Goal: Task Accomplishment & Management: Manage account settings

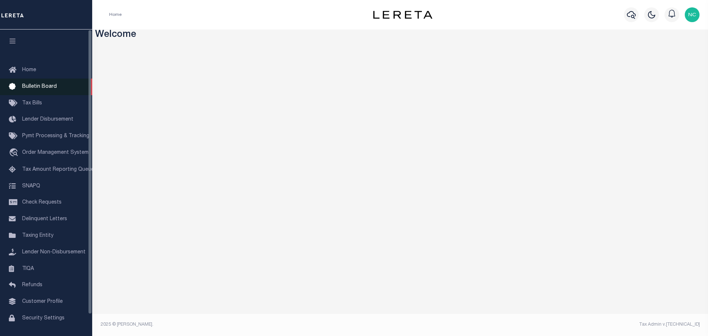
click at [48, 91] on link "Bulletin Board" at bounding box center [46, 87] width 92 height 17
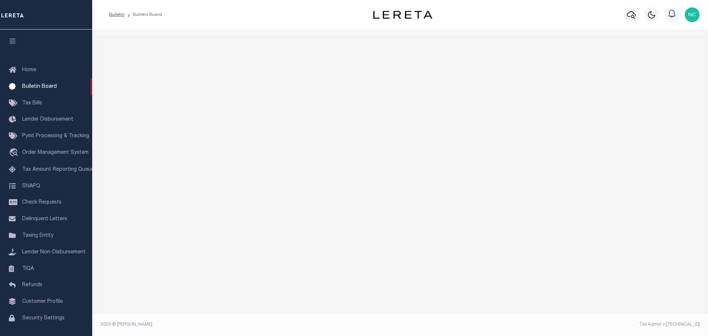
select select "50"
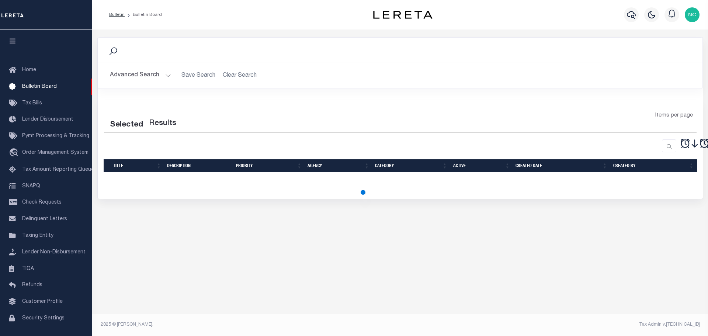
select select "50"
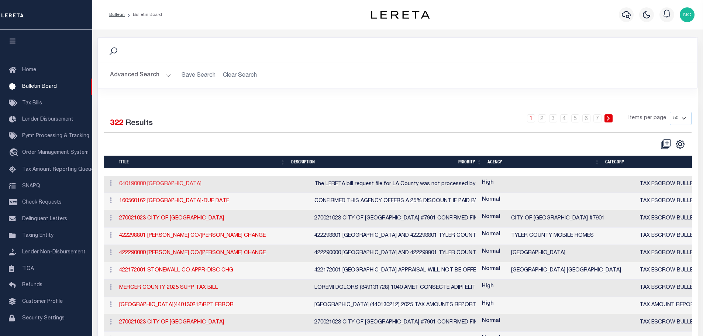
click at [188, 186] on link "040190000 [GEOGRAPHIC_DATA]" at bounding box center [160, 184] width 82 height 5
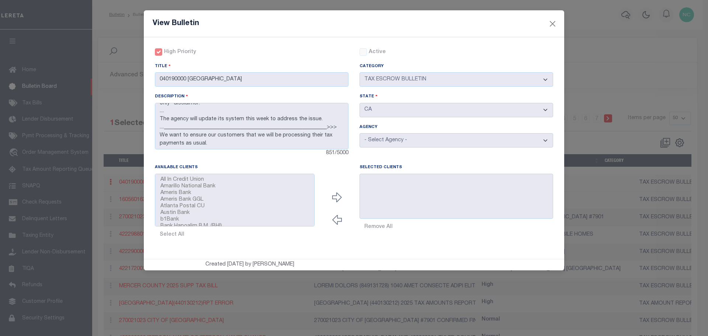
scroll to position [65, 0]
drag, startPoint x: 349, startPoint y: 115, endPoint x: 345, endPoint y: 150, distance: 34.8
click at [345, 150] on div "Description The LERETA bill request file for LA County was not processed by the…" at bounding box center [251, 128] width 205 height 71
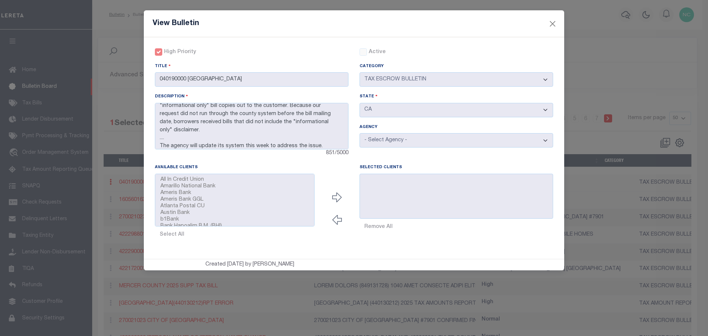
scroll to position [65, 0]
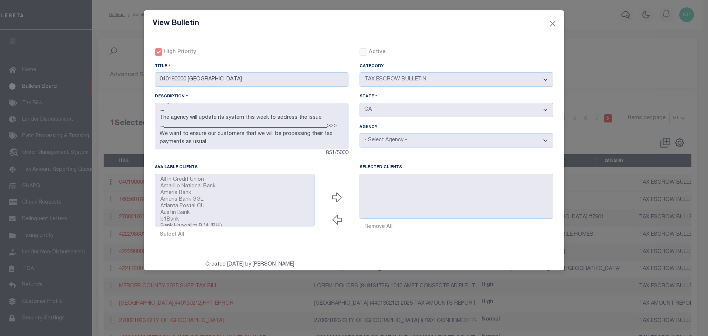
click at [563, 23] on div "View Bulletin" at bounding box center [354, 23] width 421 height 27
click at [556, 24] on button "Close" at bounding box center [553, 24] width 10 height 10
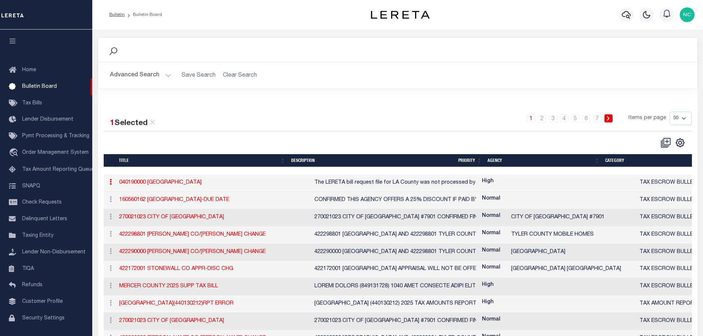
click at [110, 184] on icon at bounding box center [111, 182] width 2 height 6
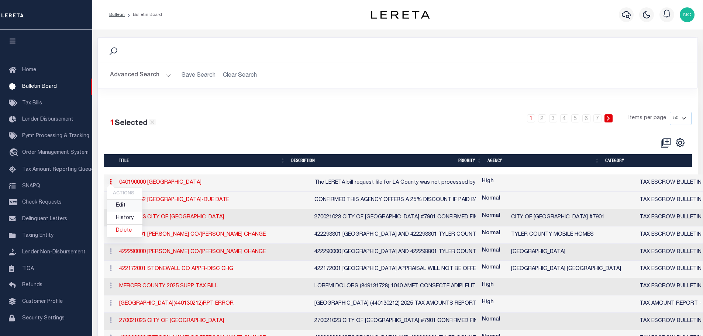
click at [125, 207] on link "Edit" at bounding box center [124, 206] width 35 height 12
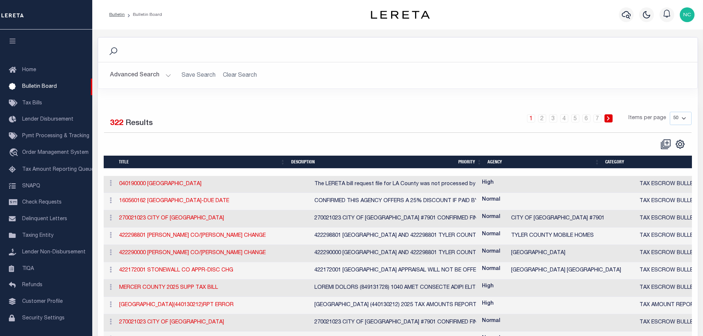
checkbox input "true"
checkbox input "false"
type input "040190000 [GEOGRAPHIC_DATA]"
select select "20"
type textarea "The LERETA bill request file for LA County was not processed by the ag agency p…"
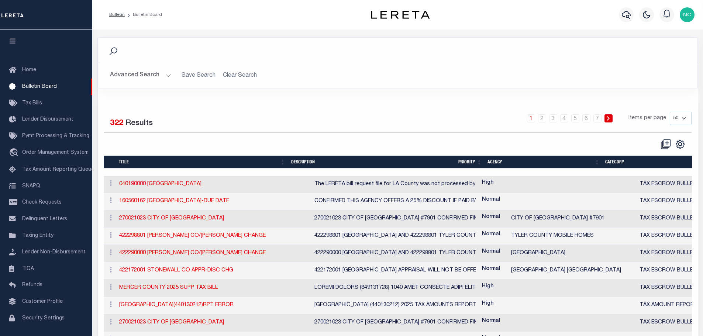
select select "CA"
select select
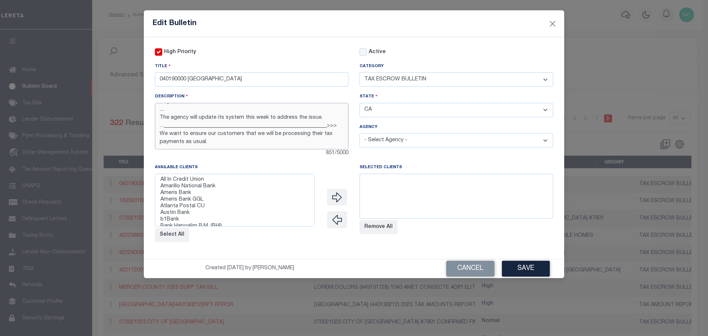
click at [319, 139] on textarea "The LERETA bill request file for LA County was not processed by the ag agency p…" at bounding box center [252, 126] width 194 height 46
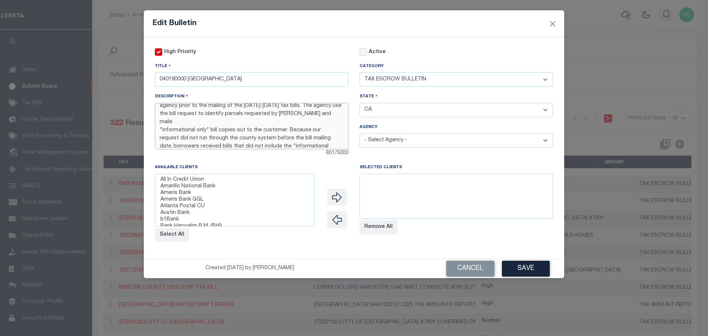
scroll to position [0, 0]
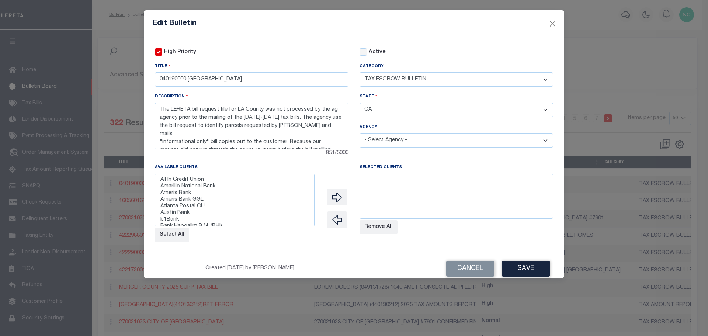
click at [383, 142] on select "- Select Agency - [GEOGRAPHIC_DATA] [GEOGRAPHIC_DATA] MOBILE HOMES [PERSON_NAME…" at bounding box center [457, 140] width 194 height 14
select select "603700000"
click at [360, 134] on select "- Select Agency - [GEOGRAPHIC_DATA] [GEOGRAPHIC_DATA] MOBILE HOMES [PERSON_NAME…" at bounding box center [457, 140] width 194 height 14
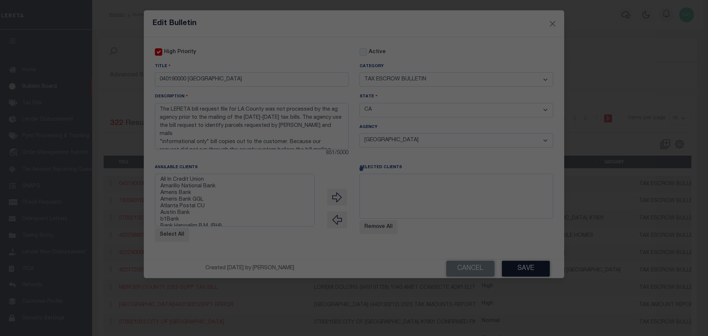
select select
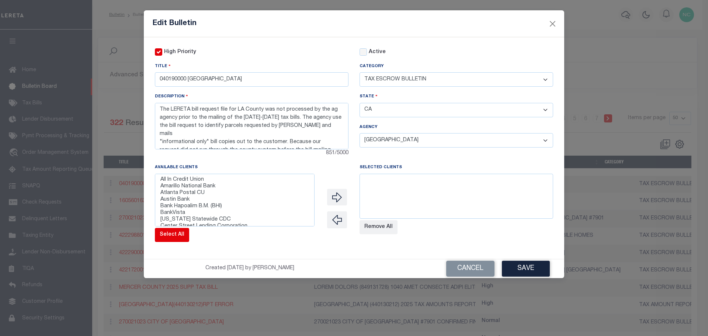
click at [173, 234] on button "Select All" at bounding box center [172, 235] width 34 height 14
select select
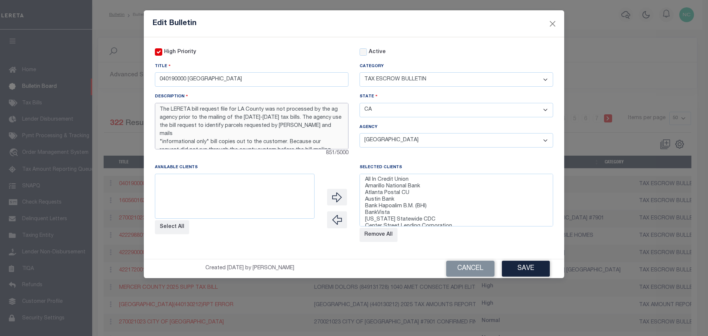
drag, startPoint x: 229, startPoint y: 128, endPoint x: 261, endPoint y: 130, distance: 31.8
click at [252, 130] on textarea "The LERETA bill request file for LA County was not processed by the ag agency p…" at bounding box center [252, 126] width 194 height 46
click at [296, 127] on textarea "The LERETA bill request file for LA County was not processed by the ag agency p…" at bounding box center [252, 126] width 194 height 46
click at [250, 129] on textarea "The LERETA bill request file for LA County was not processed by the ag agency p…" at bounding box center [252, 126] width 194 height 46
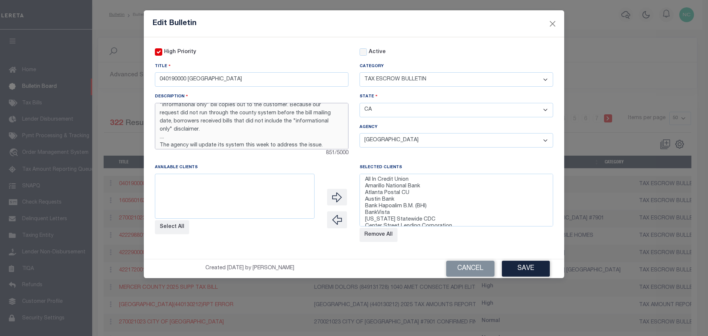
drag, startPoint x: 317, startPoint y: 138, endPoint x: 160, endPoint y: 137, distance: 157.5
click at [160, 137] on textarea "The LERETA bill request file for LA County was not processed by the ag agency p…" at bounding box center [252, 126] width 194 height 46
paste textarea "We are attempting to get the agency to apply the bill request"
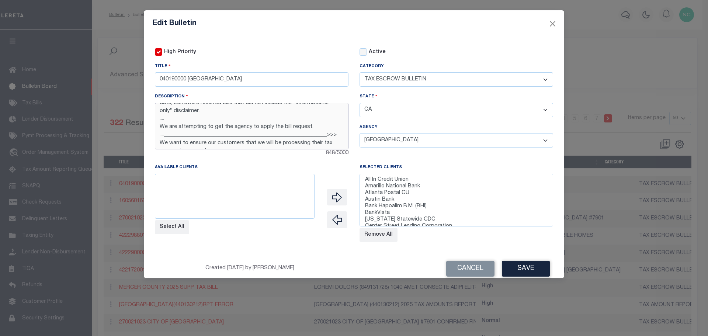
scroll to position [65, 0]
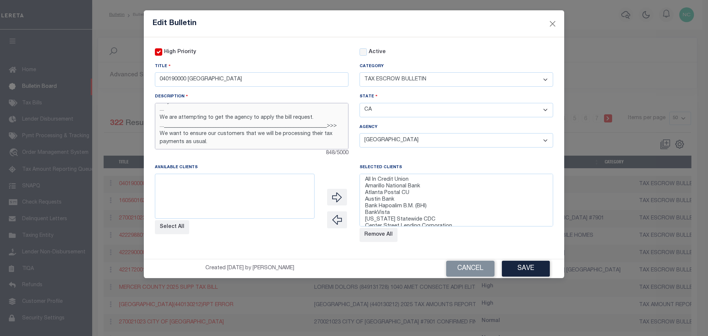
drag, startPoint x: 193, startPoint y: 142, endPoint x: 214, endPoint y: 142, distance: 21.0
click at [209, 142] on textarea "The LERETA bill request file for LA County was not processed by the ag agency p…" at bounding box center [252, 126] width 194 height 46
type textarea "The LERETA bill request file for LA County was not processed by the ag agency p…"
click at [367, 52] on div "Active" at bounding box center [373, 52] width 26 height 8
click at [362, 52] on input "Active" at bounding box center [363, 51] width 7 height 7
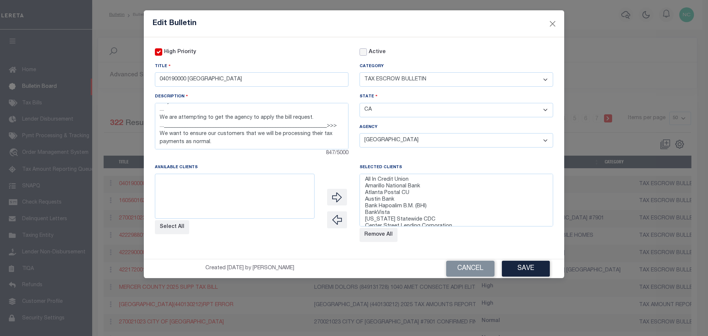
checkbox input "true"
click at [526, 272] on button "Save" at bounding box center [526, 269] width 48 height 16
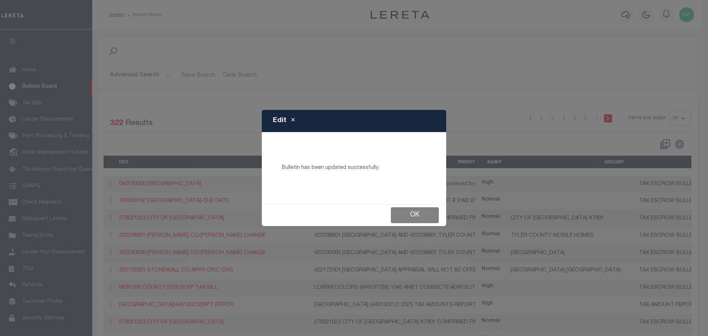
click at [404, 217] on button "Ok" at bounding box center [415, 215] width 48 height 16
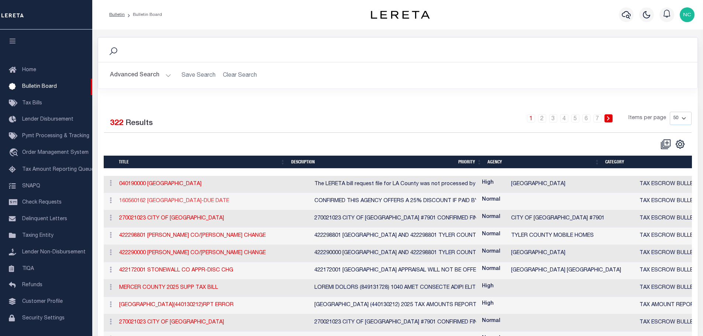
click at [159, 204] on link "160560162 [GEOGRAPHIC_DATA]-DUE DATE" at bounding box center [174, 200] width 110 height 5
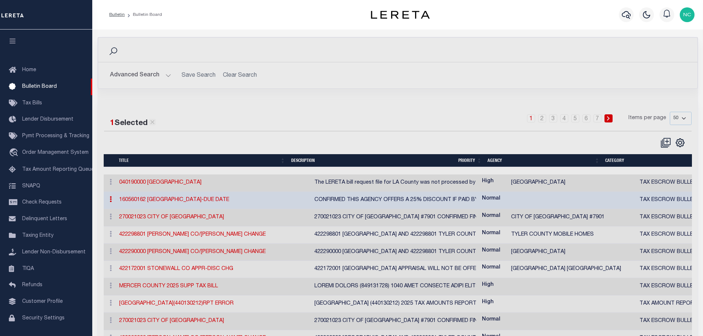
checkbox input "false"
checkbox input "true"
type input "160560162 [GEOGRAPHIC_DATA]-DUE DATE"
select select "20"
type textarea "CONFIRMED THIS AGENCY OFFERS A 25% DISCOUNT IF PAID BY [DATE]. CALENDER HAS BEE…"
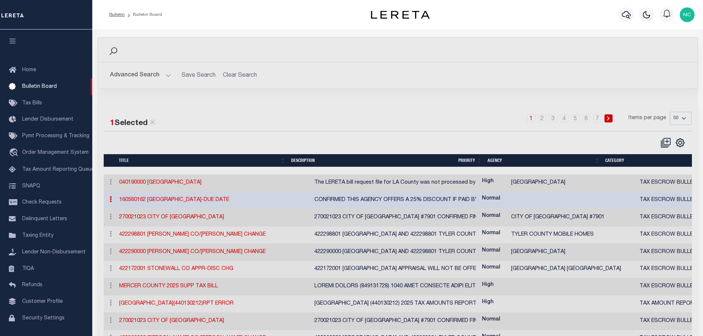
select select "KY"
select select
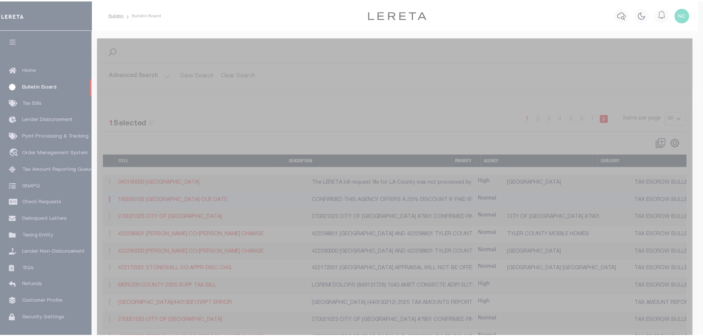
scroll to position [0, 0]
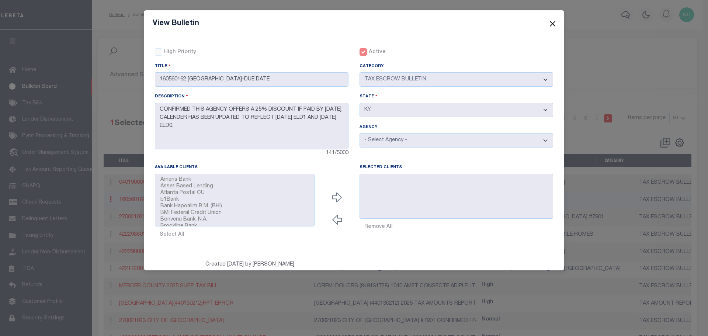
click at [553, 26] on button "Close" at bounding box center [553, 24] width 10 height 10
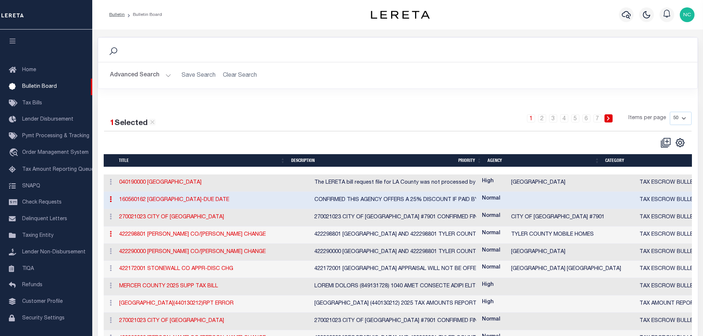
click at [108, 235] on link at bounding box center [111, 235] width 8 height 6
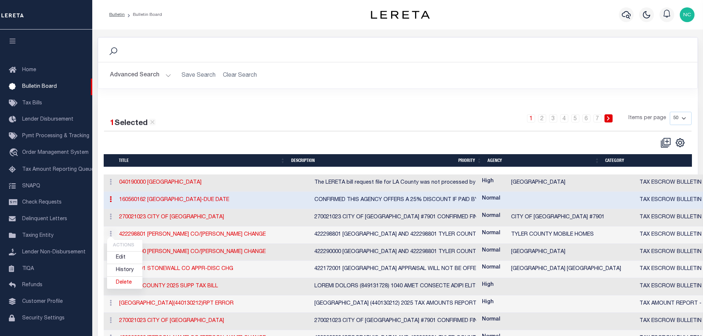
click at [161, 223] on td "270021023 CITY OF [GEOGRAPHIC_DATA]" at bounding box center [213, 217] width 195 height 17
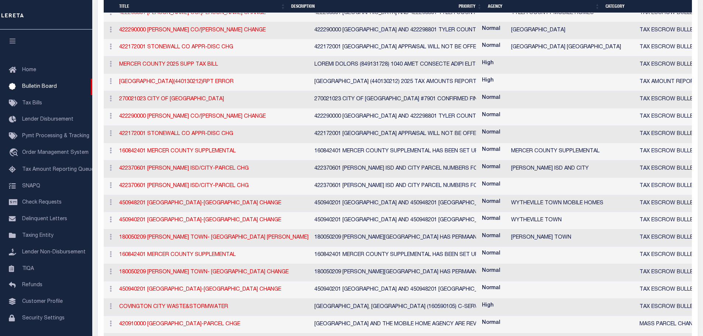
scroll to position [111, 0]
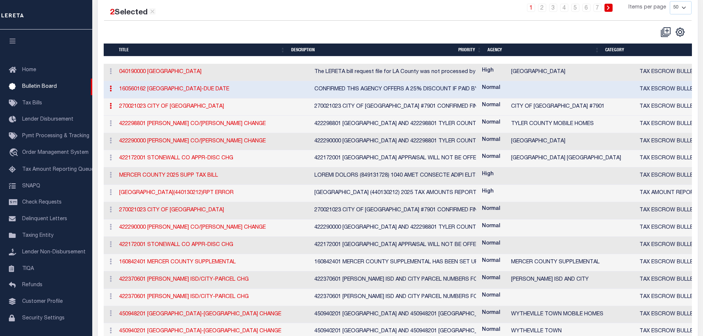
click at [112, 109] on link at bounding box center [111, 107] width 8 height 6
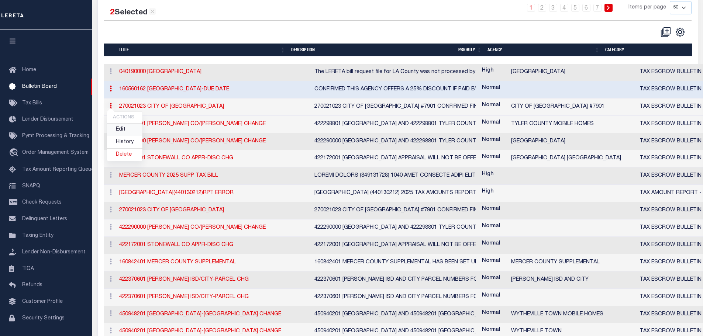
click at [124, 133] on link "Edit" at bounding box center [124, 130] width 35 height 12
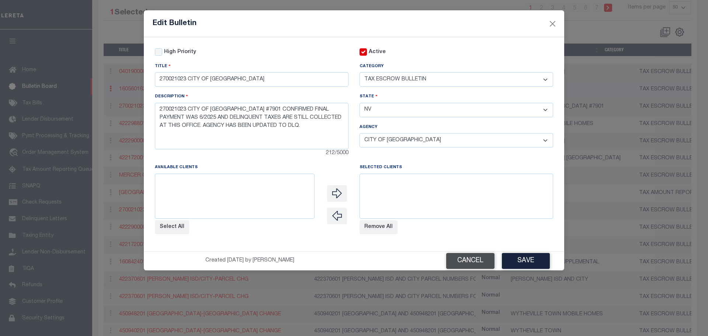
click at [474, 269] on button "Cancel" at bounding box center [470, 261] width 48 height 16
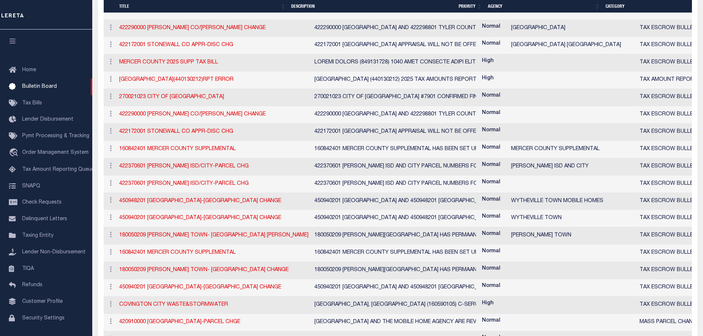
scroll to position [221, 0]
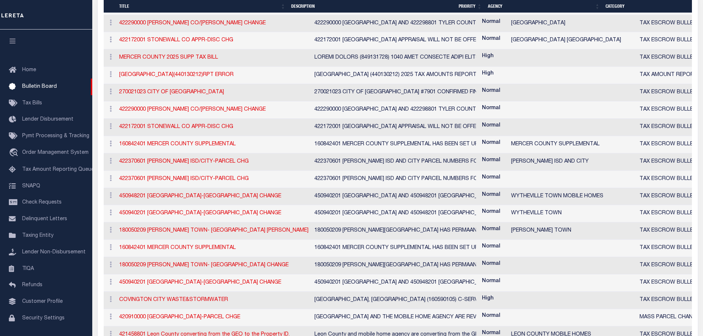
drag, startPoint x: 616, startPoint y: 20, endPoint x: 563, endPoint y: 35, distance: 54.9
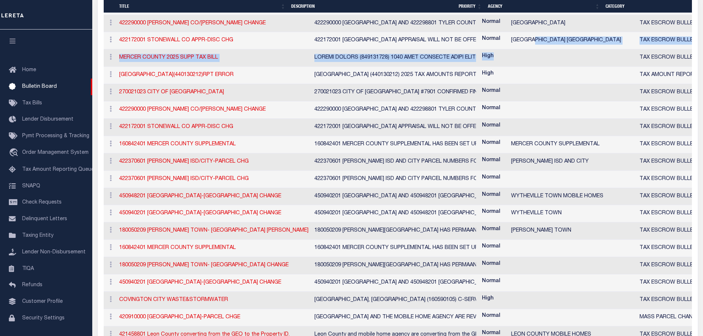
drag, startPoint x: 511, startPoint y: 46, endPoint x: 626, endPoint y: 101, distance: 127.9
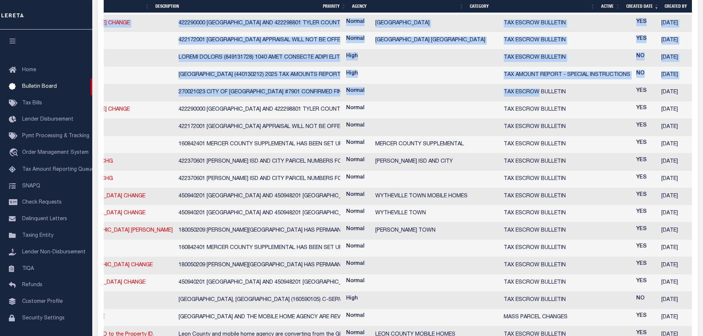
scroll to position [0, 167]
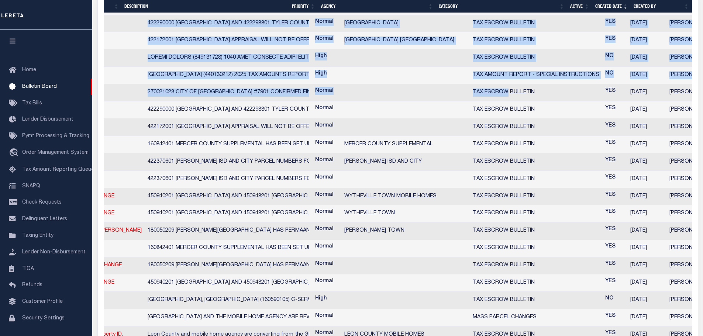
drag, startPoint x: 640, startPoint y: 99, endPoint x: 708, endPoint y: 96, distance: 67.9
click at [702, 96] on html "Bulletin Bulletin Board Profile Sign out" at bounding box center [351, 315] width 703 height 1072
click at [602, 114] on td "YES" at bounding box center [614, 109] width 25 height 17
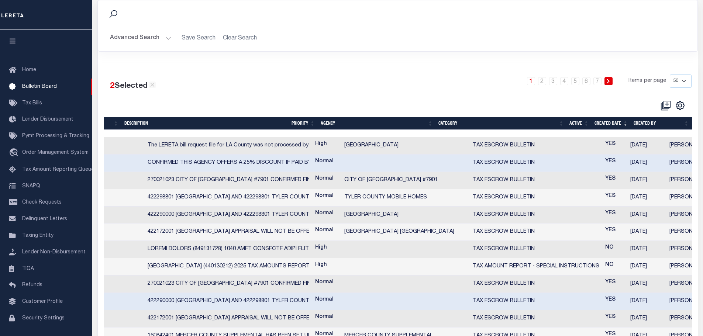
scroll to position [0, 0]
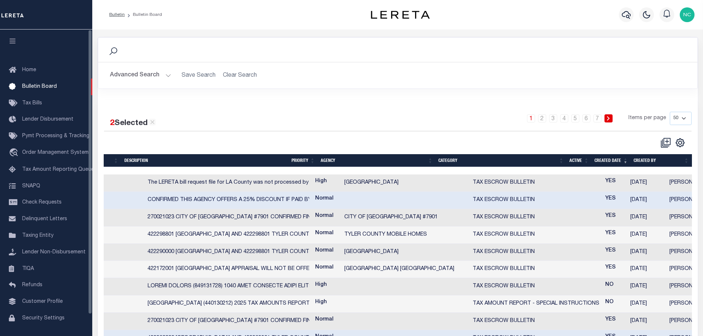
click at [107, 180] on td "040190000 [GEOGRAPHIC_DATA]" at bounding box center [46, 183] width 195 height 17
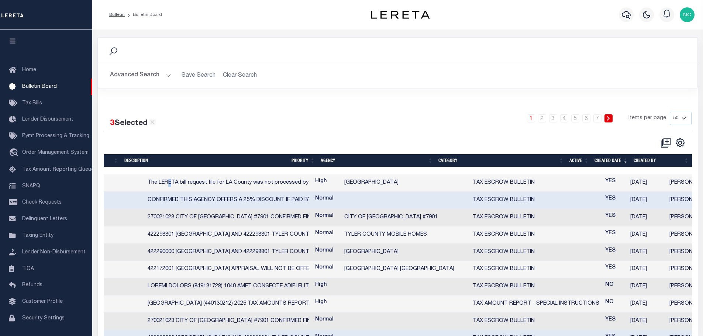
click at [148, 183] on div "The LERETA bill request file for LA County was not processed by the ag agency p…" at bounding box center [229, 183] width 162 height 8
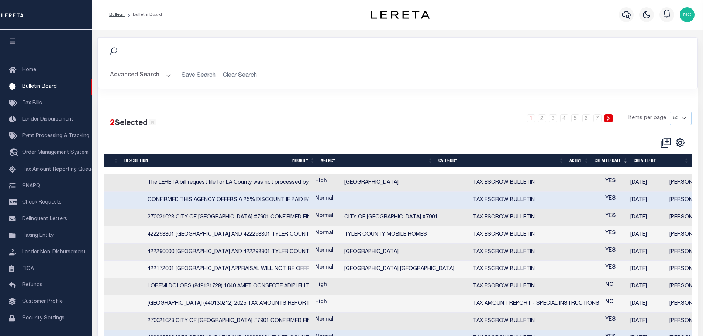
click at [114, 186] on td "040190000 [GEOGRAPHIC_DATA]" at bounding box center [46, 183] width 195 height 17
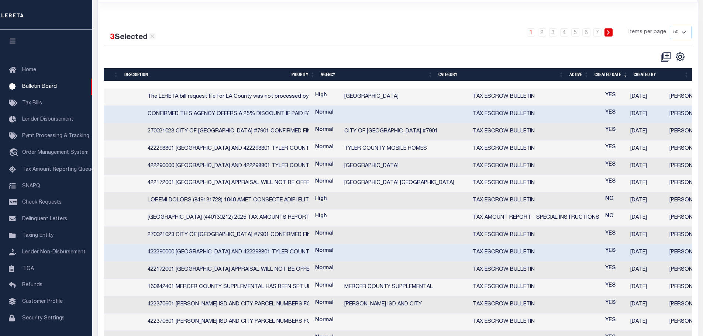
scroll to position [74, 0]
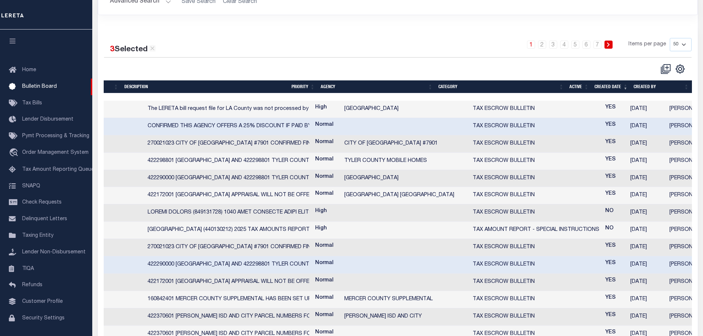
click at [531, 48] on link "1" at bounding box center [531, 45] width 8 height 8
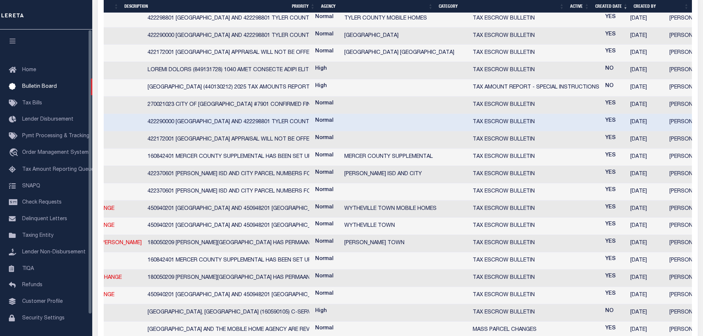
scroll to position [345, 0]
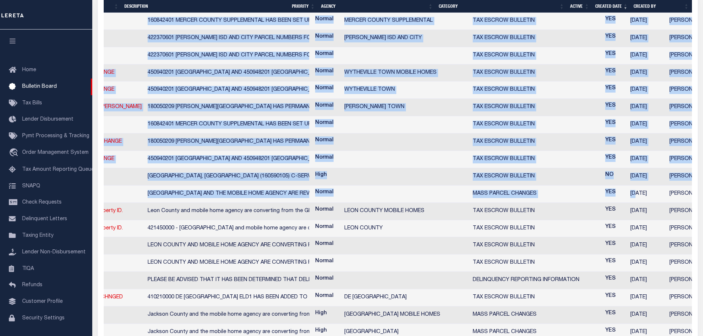
drag, startPoint x: 600, startPoint y: 198, endPoint x: 708, endPoint y: 193, distance: 108.2
click at [702, 193] on html "Bulletin Bulletin Board Profile Sign out" at bounding box center [351, 191] width 703 height 1072
